Goal: Use online tool/utility: Utilize a website feature to perform a specific function

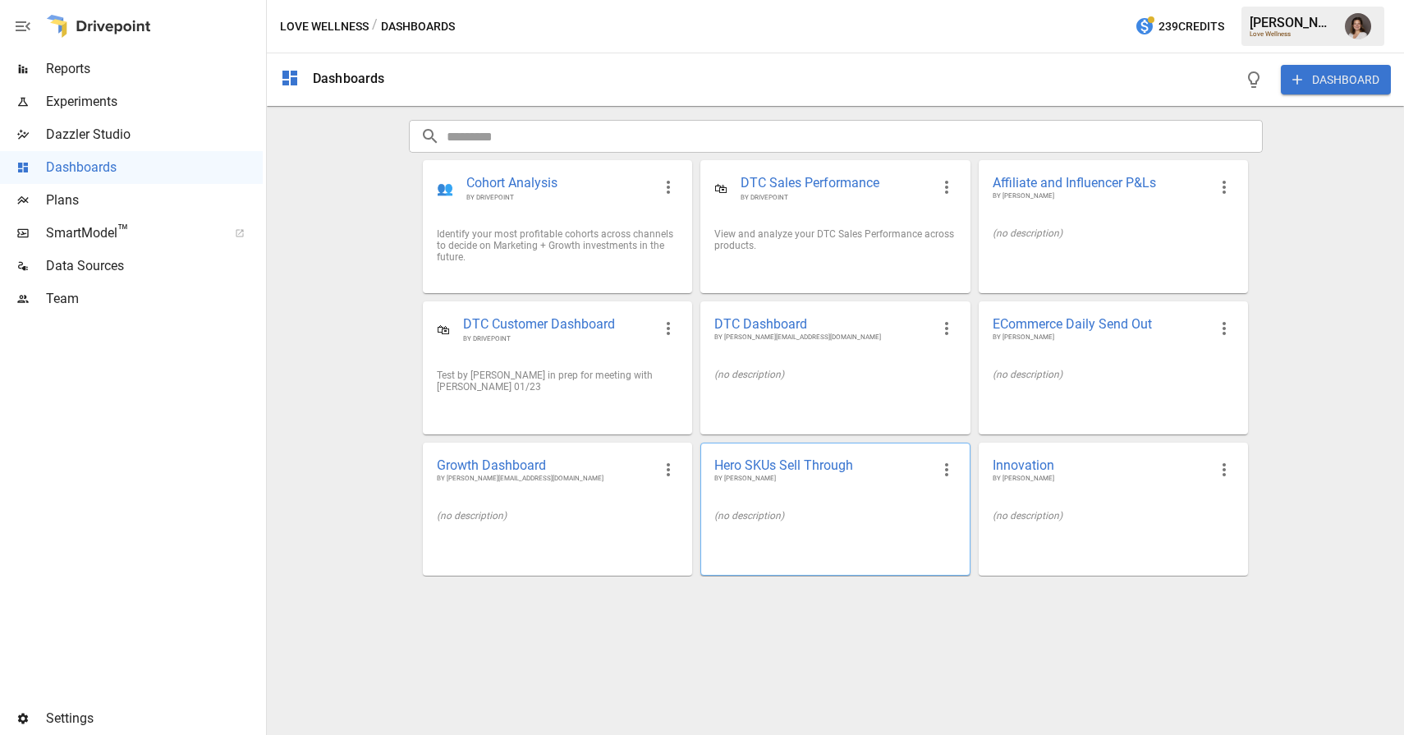
click at [797, 484] on span "BY [PERSON_NAME]" at bounding box center [822, 479] width 215 height 10
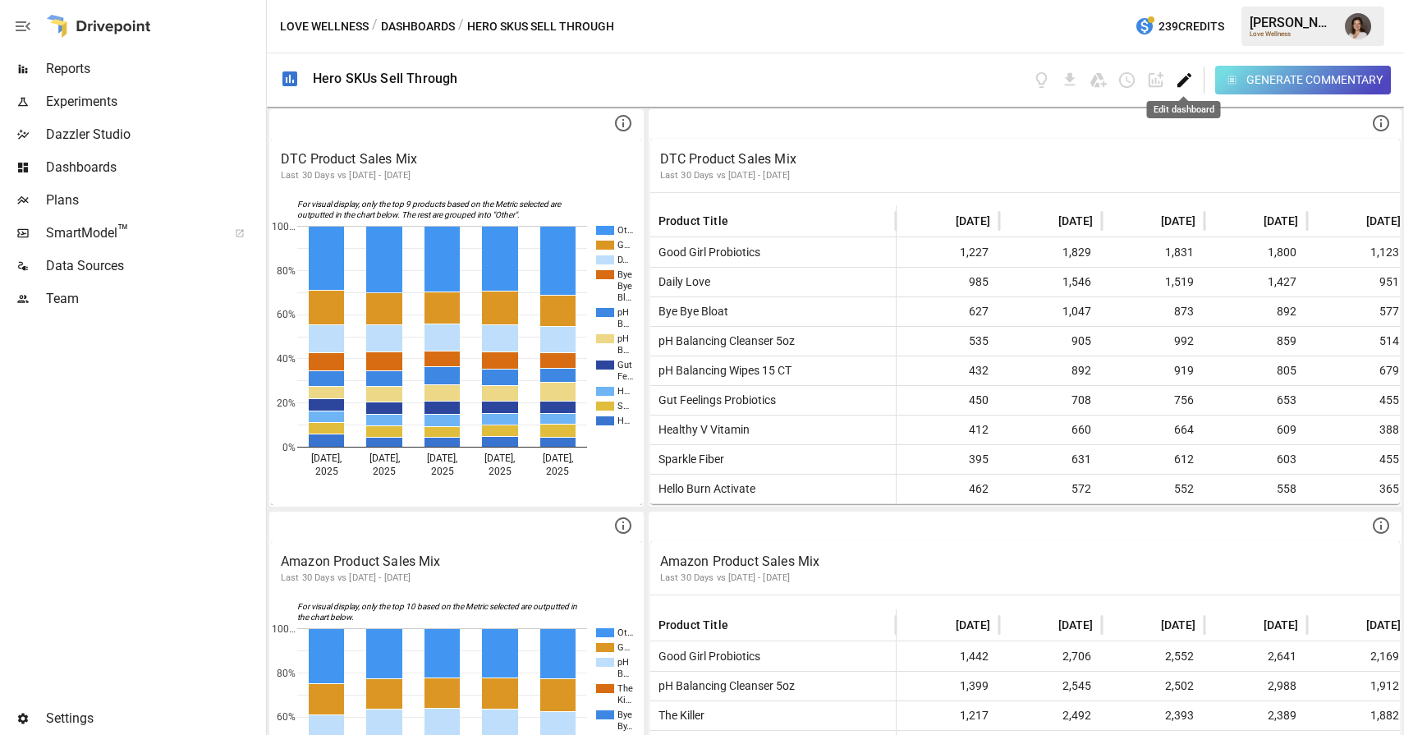
click at [1183, 76] on icon "Edit dashboard" at bounding box center [1184, 80] width 19 height 19
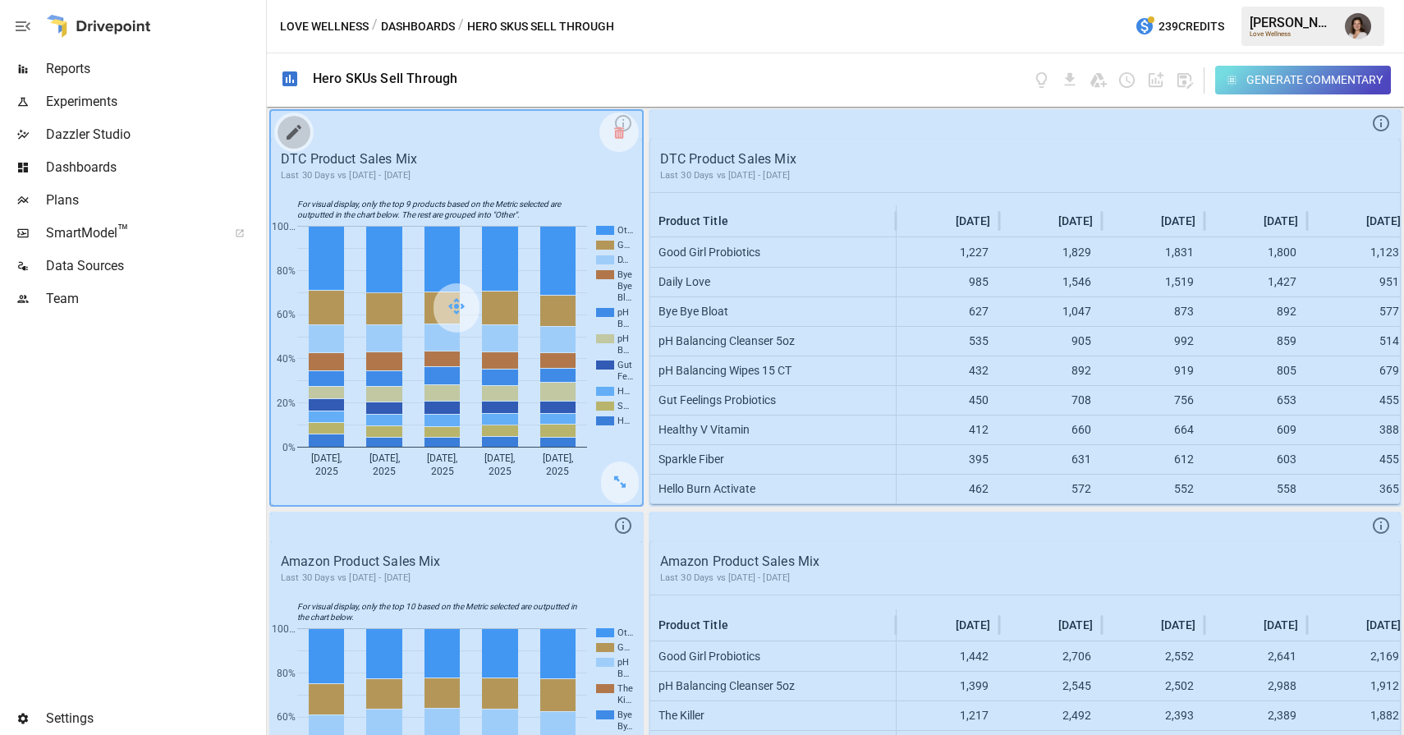
click at [300, 136] on icon "button" at bounding box center [294, 132] width 20 height 20
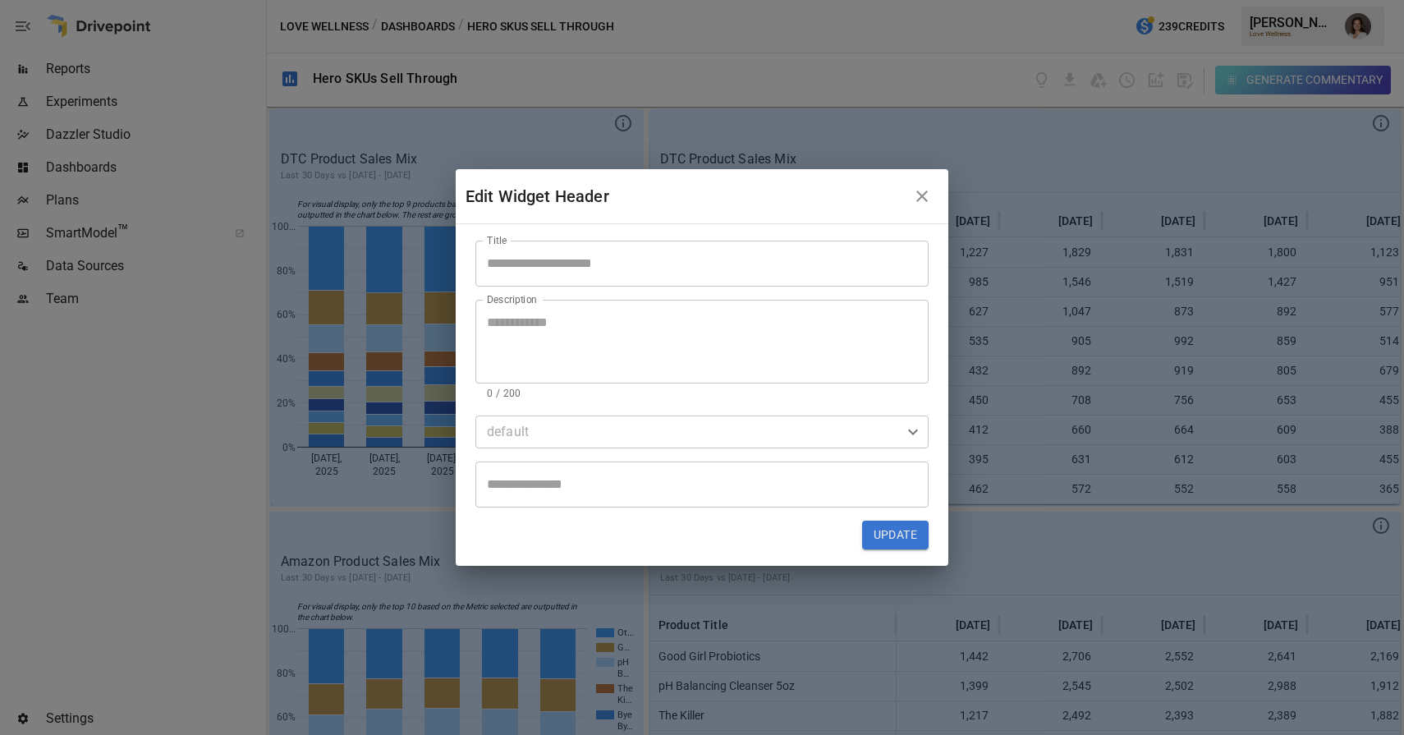
click at [568, 0] on body "Reports Experiments Dazzler Studio Dashboards Plans SmartModel ™ Data Sources T…" at bounding box center [702, 0] width 1404 height 0
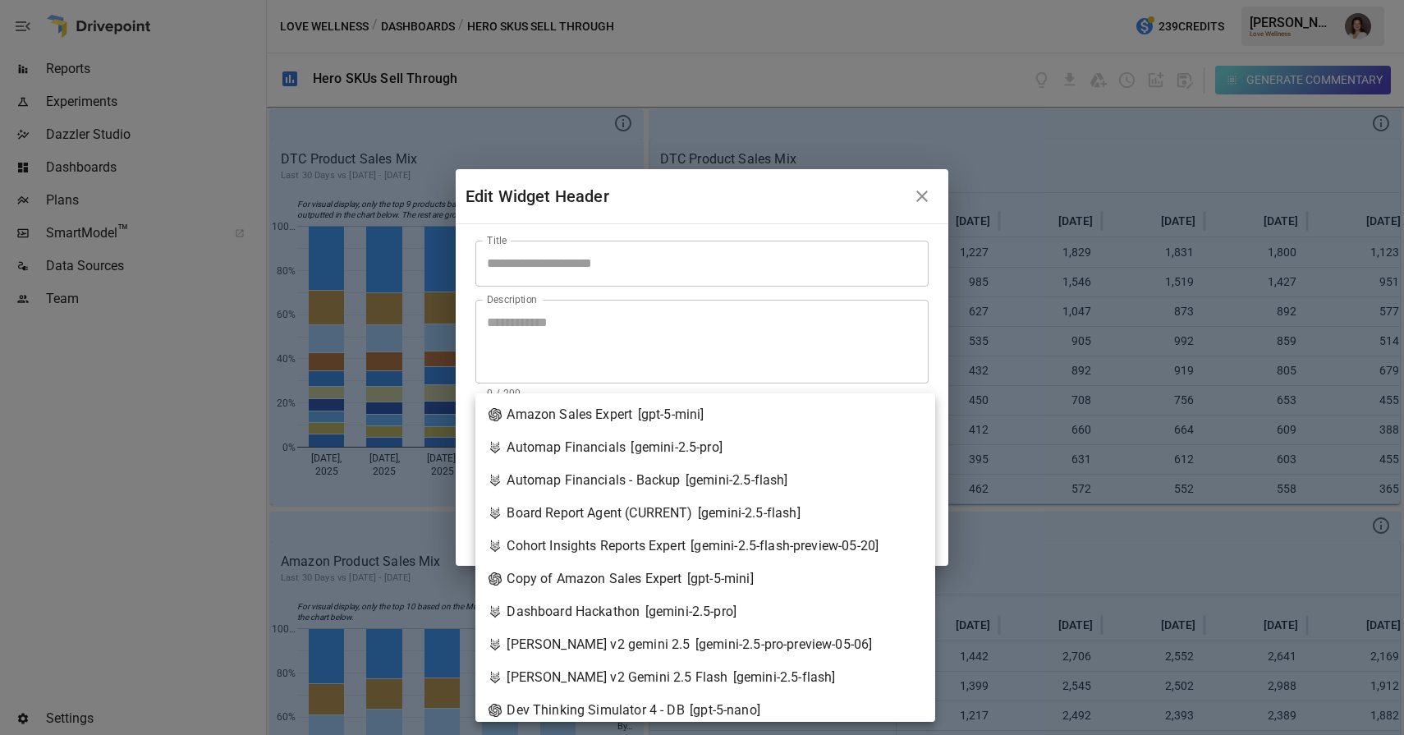
scroll to position [64, 0]
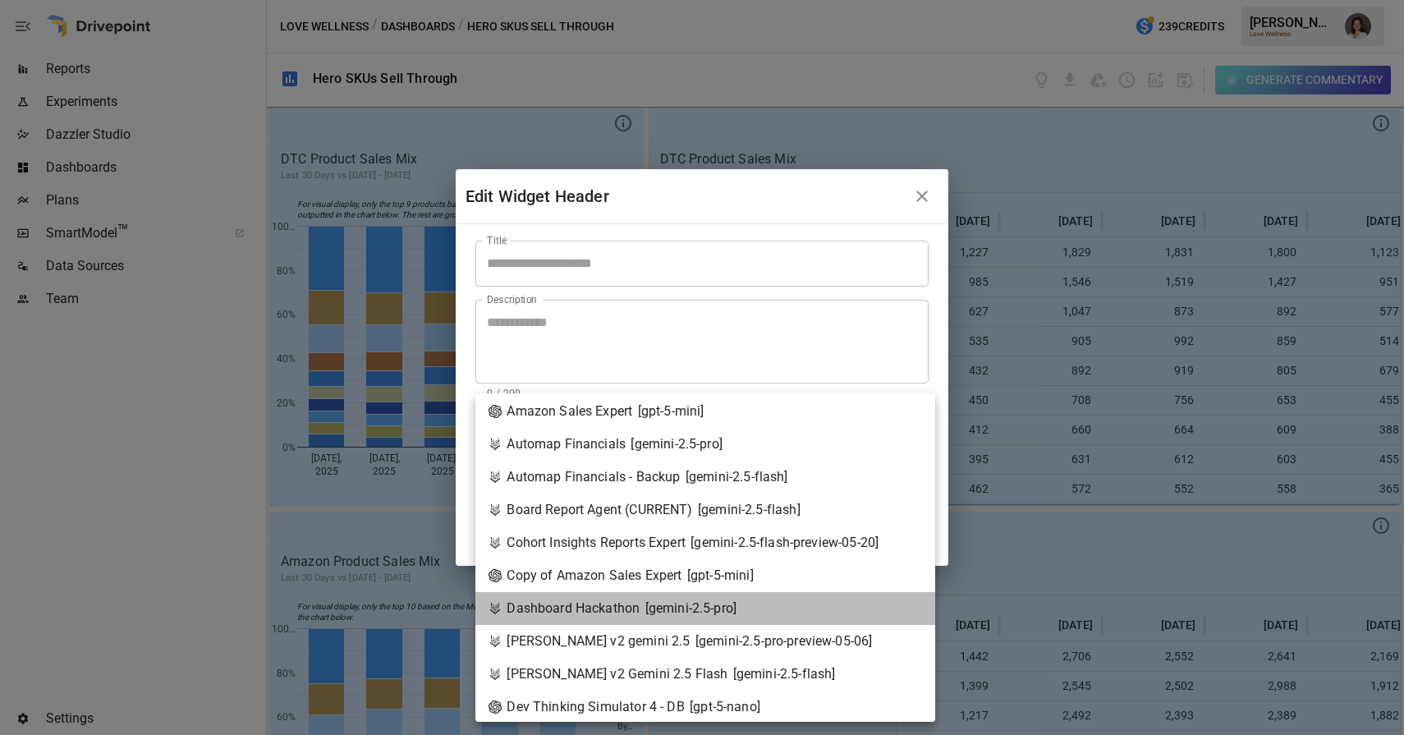
click at [619, 603] on div "Dashboard Hackathon [ gemini-2.5-pro ]" at bounding box center [613, 609] width 248 height 20
type input "**********"
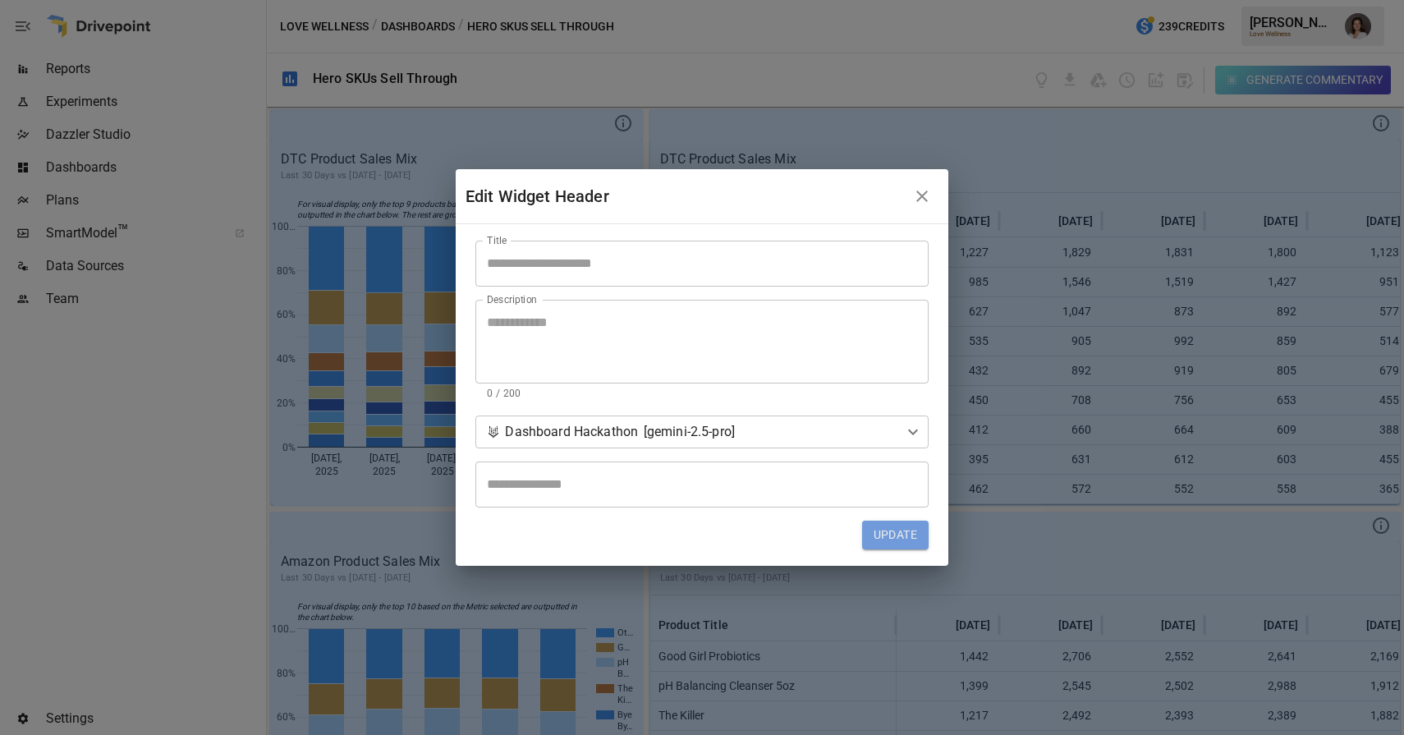
click at [905, 532] on button "Update" at bounding box center [895, 536] width 67 height 30
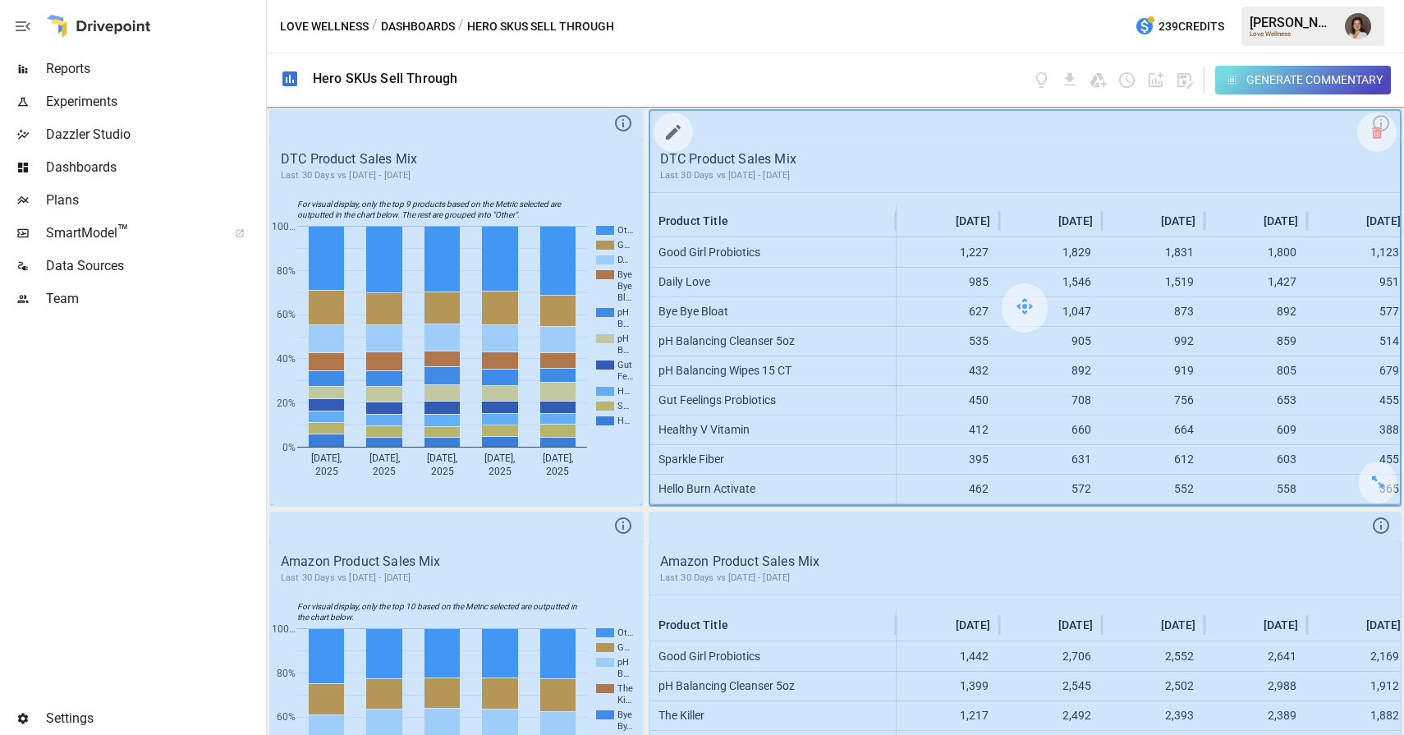
click at [680, 127] on icon "button" at bounding box center [674, 132] width 20 height 20
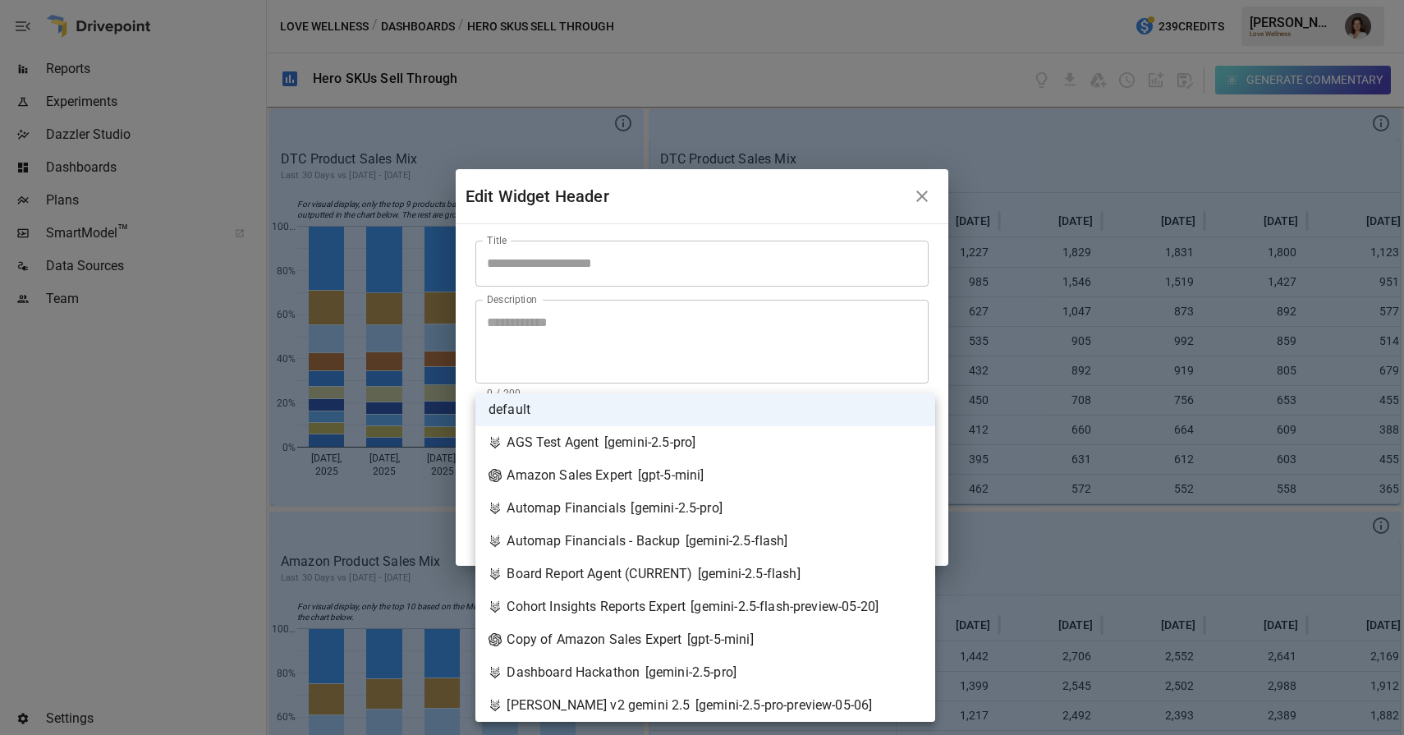
click at [742, 0] on body "Reports Experiments Dazzler Studio Dashboards Plans SmartModel ™ Data Sources T…" at bounding box center [702, 0] width 1404 height 0
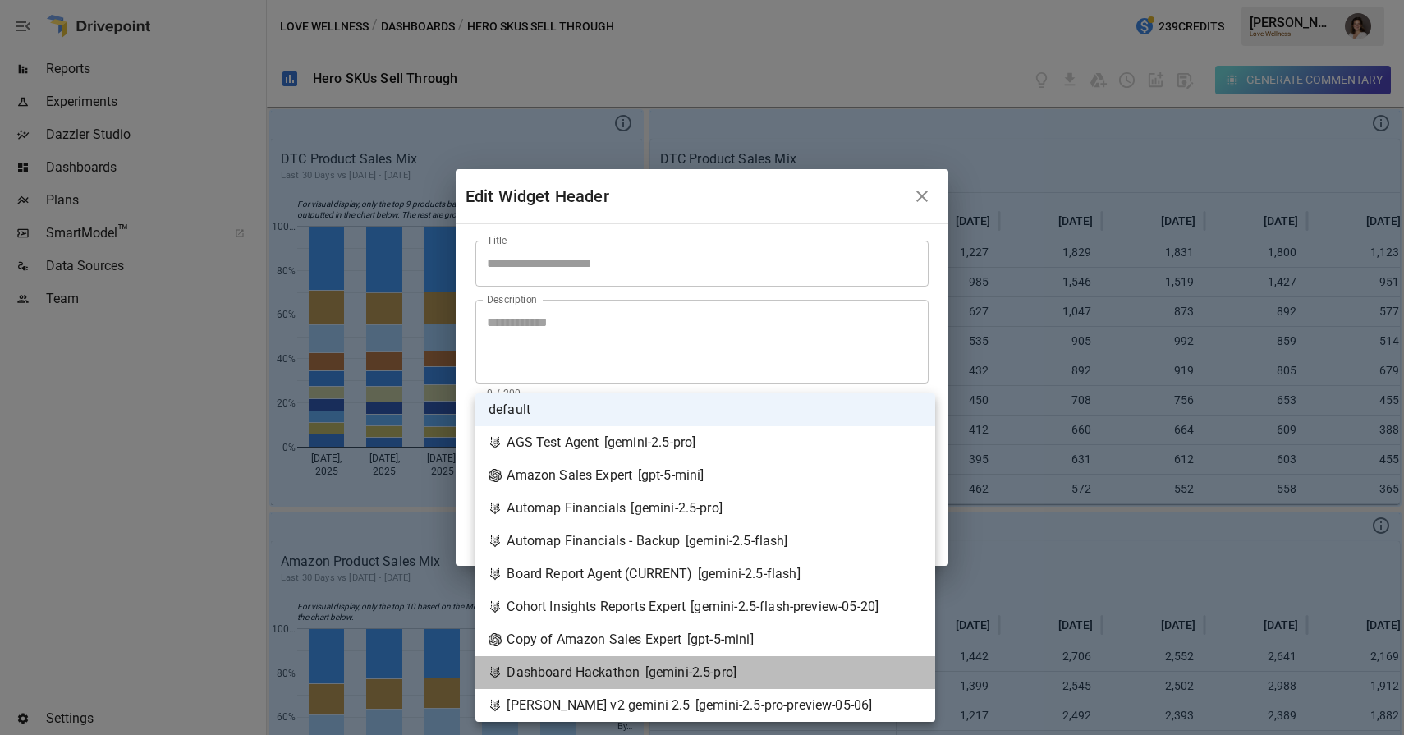
click at [683, 664] on span "[ gemini-2.5-pro ]" at bounding box center [691, 673] width 91 height 20
type input "**********"
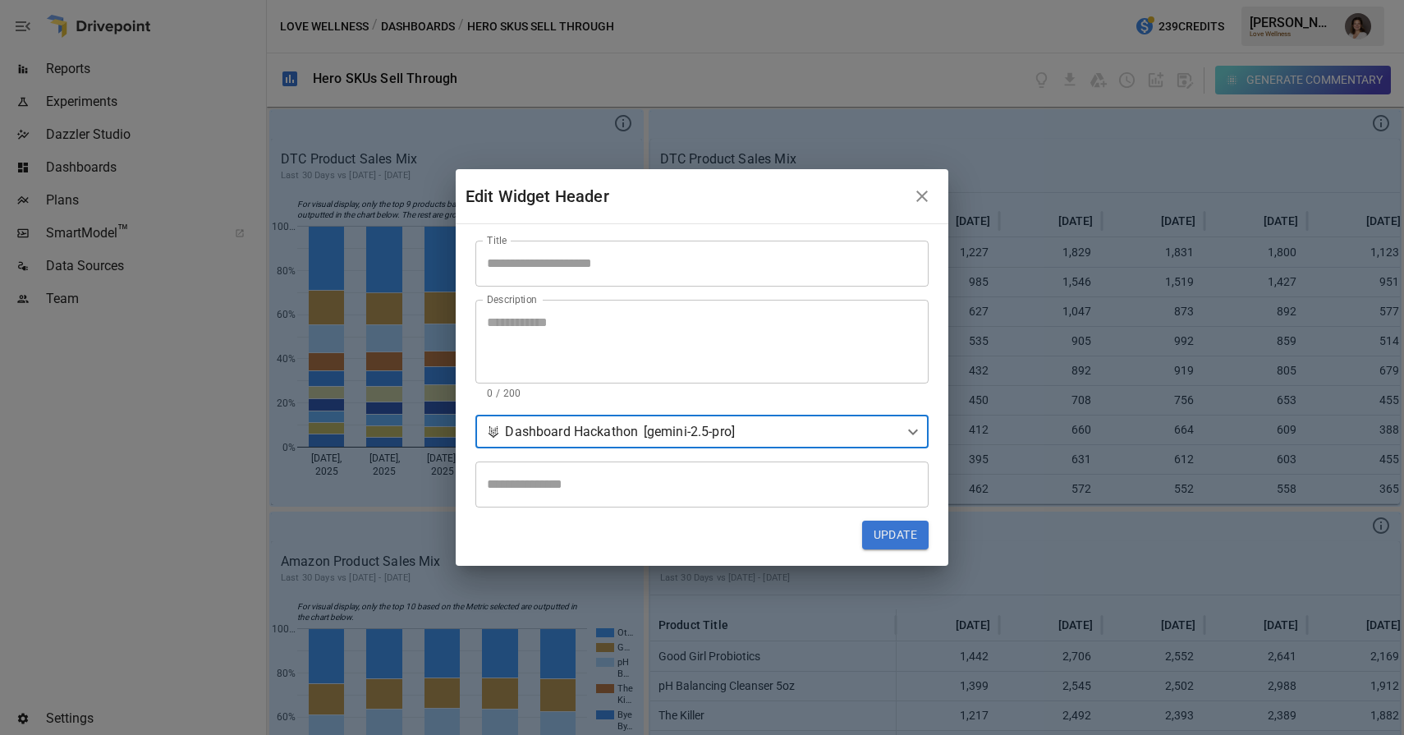
click at [907, 538] on button "Update" at bounding box center [895, 536] width 67 height 30
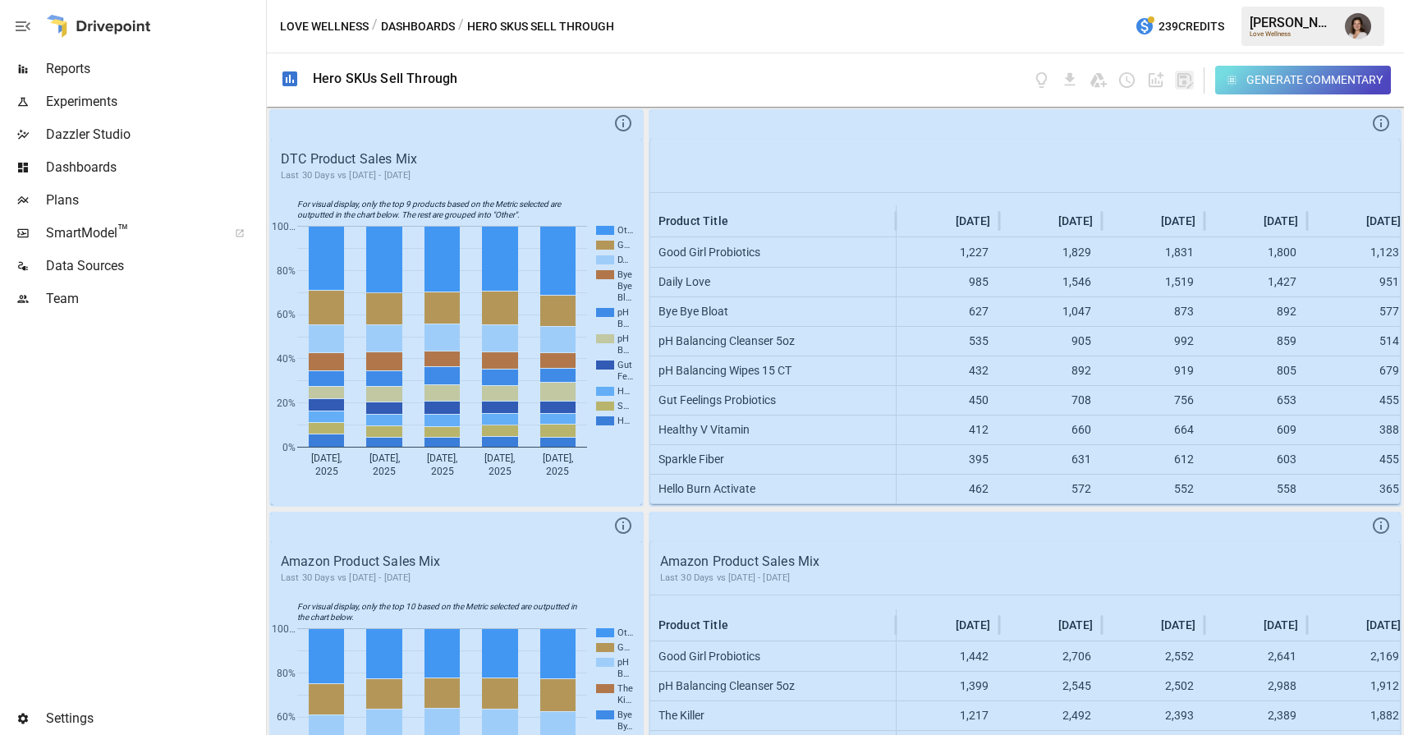
drag, startPoint x: 1190, startPoint y: 84, endPoint x: 1252, endPoint y: 80, distance: 61.7
click at [1190, 84] on icon "button" at bounding box center [1186, 81] width 16 height 16
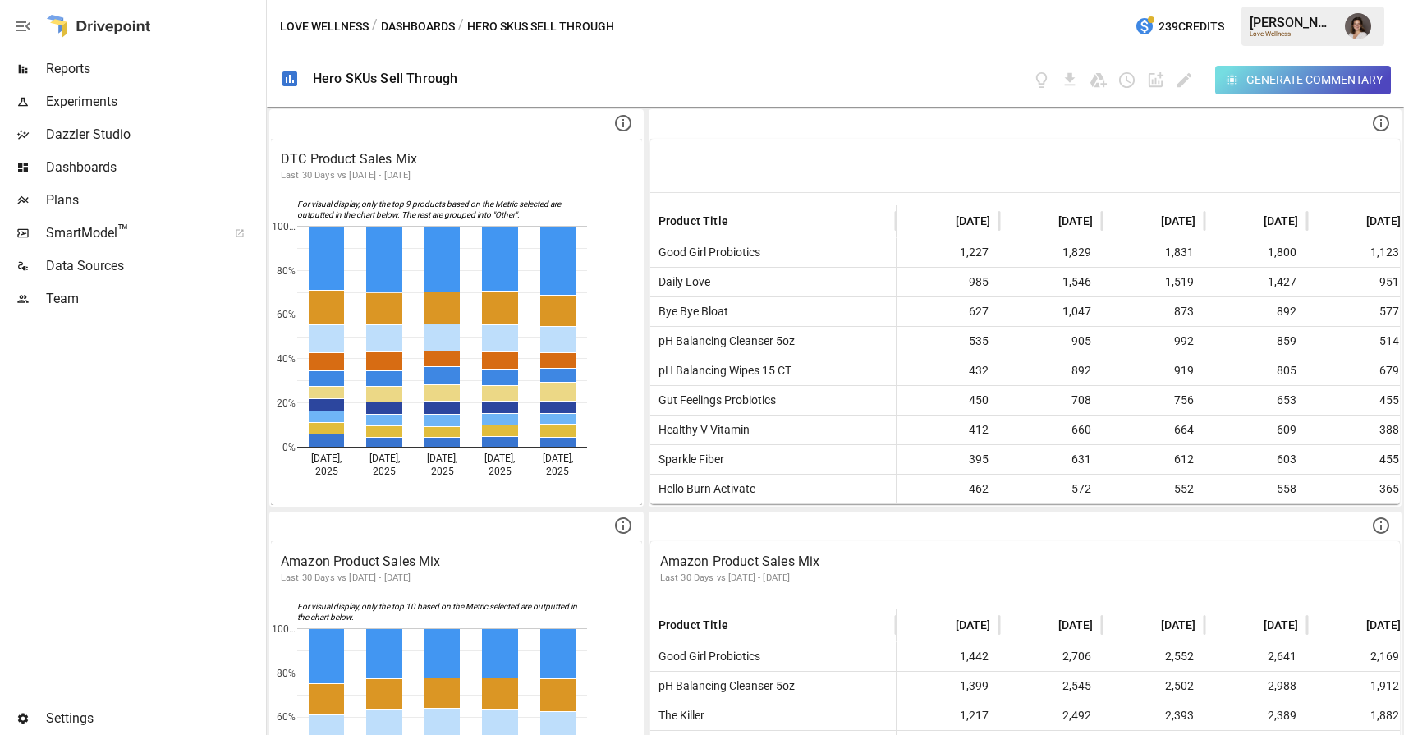
click at [1280, 75] on div "Generate Commentary" at bounding box center [1315, 80] width 136 height 21
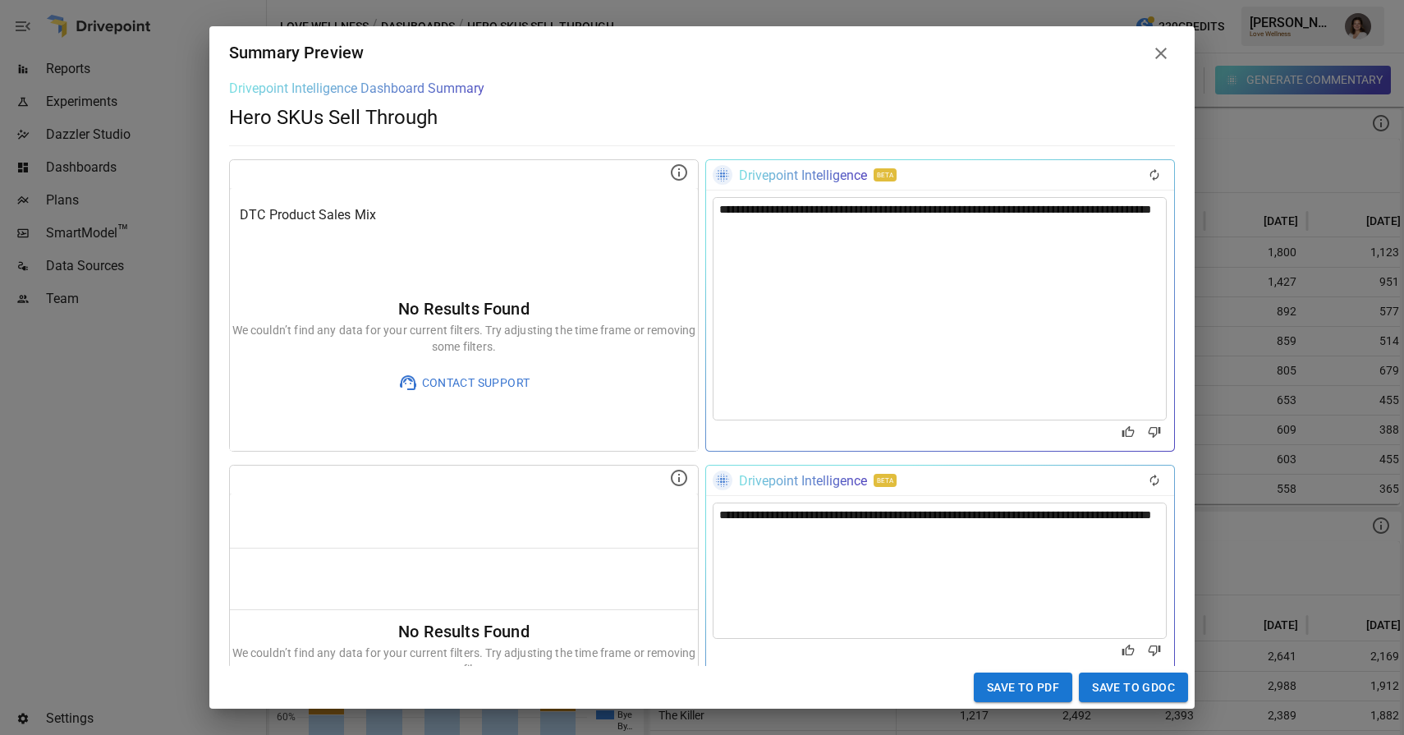
click at [1160, 45] on icon at bounding box center [1161, 54] width 20 height 20
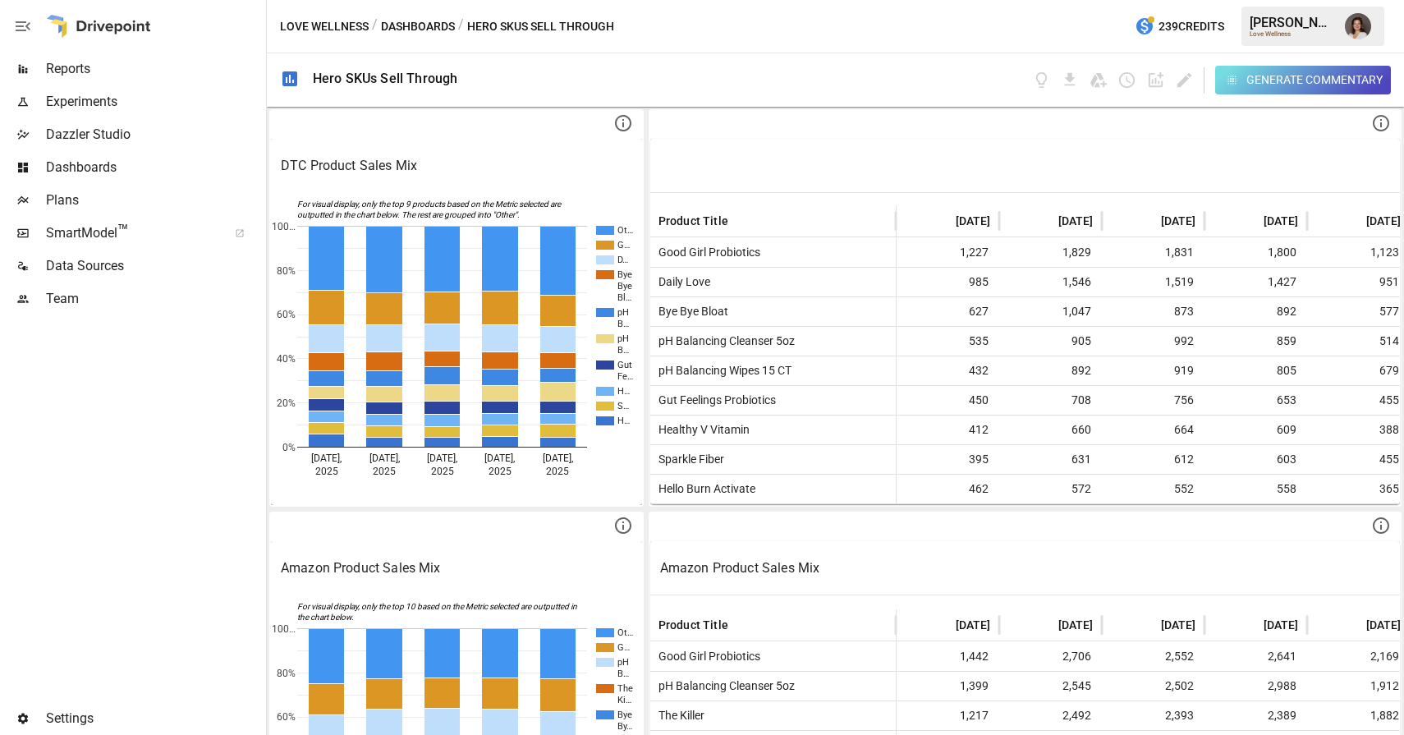
click at [911, 72] on div "Generate Commentary" at bounding box center [931, 79] width 921 height 53
